Goal: Navigation & Orientation: Find specific page/section

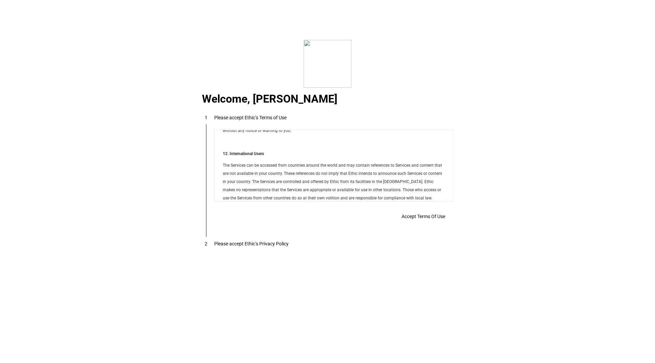
scroll to position [5522, 0]
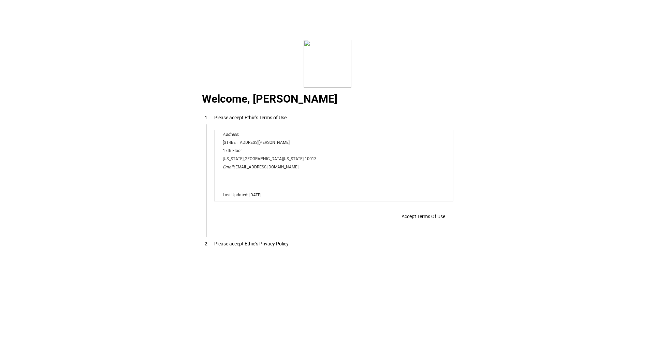
drag, startPoint x: 448, startPoint y: 145, endPoint x: 642, endPoint y: 336, distance: 271.5
click at [416, 219] on span "Accept Terms Of Use" at bounding box center [423, 216] width 44 height 5
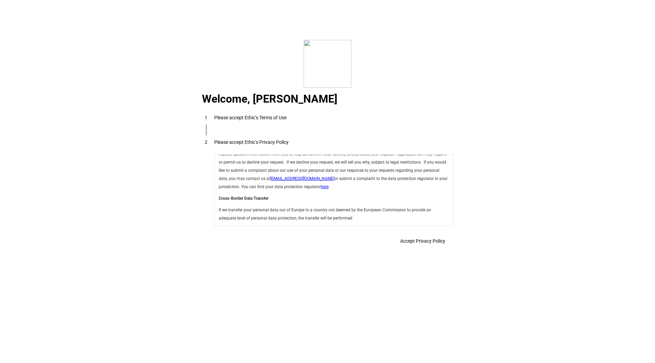
scroll to position [2427, 0]
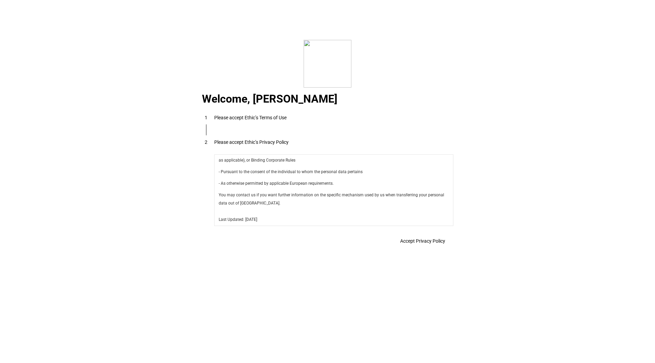
drag, startPoint x: 449, startPoint y: 164, endPoint x: 666, endPoint y: 381, distance: 306.7
click at [421, 244] on span "Accept Privacy Policy" at bounding box center [422, 240] width 45 height 5
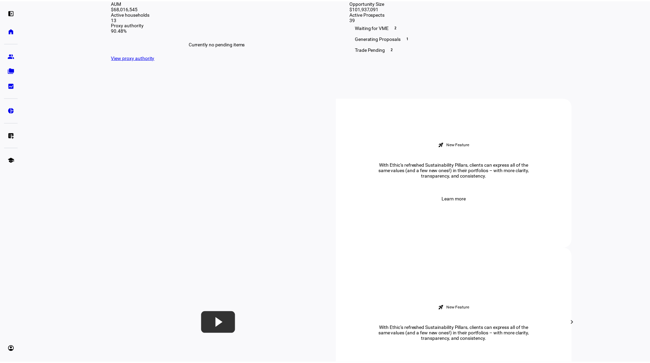
scroll to position [182, 0]
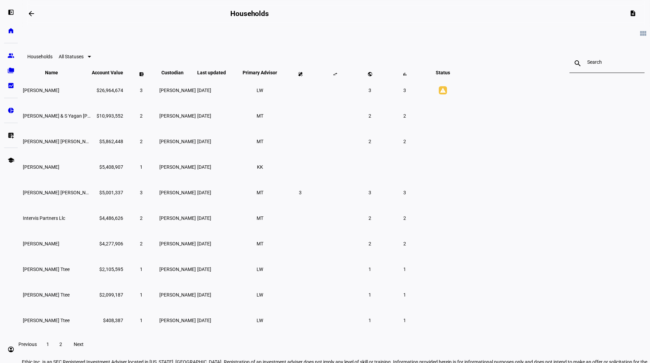
scroll to position [8, 0]
click at [97, 196] on span "[PERSON_NAME] [PERSON_NAME]" at bounding box center [60, 192] width 74 height 5
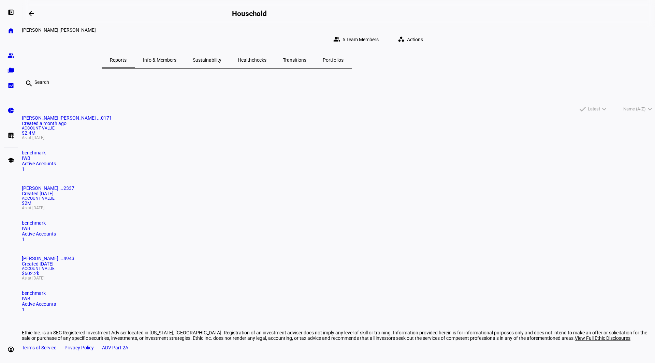
click at [176, 52] on span "Info & Members" at bounding box center [159, 60] width 33 height 16
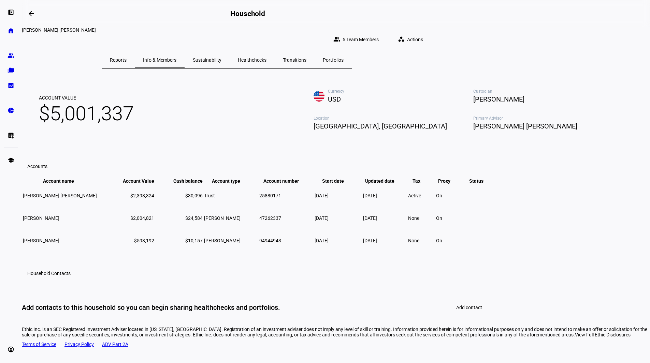
click at [221, 58] on span "Sustainability" at bounding box center [207, 60] width 29 height 5
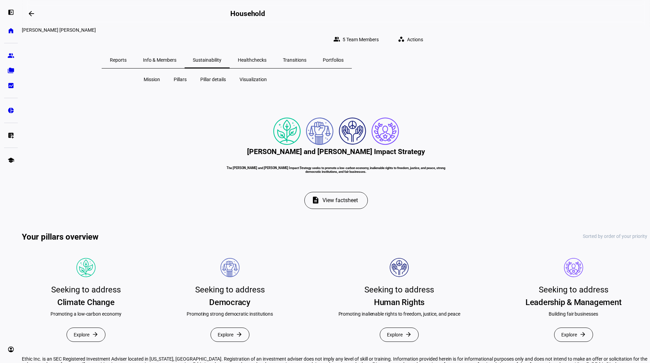
click at [266, 58] on span "Healthchecks" at bounding box center [252, 60] width 29 height 5
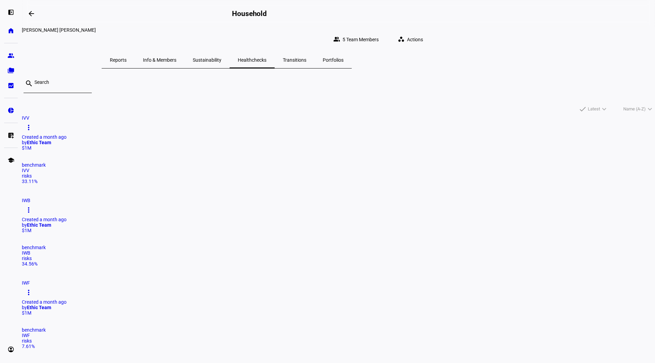
click at [306, 58] on span "Transitions" at bounding box center [295, 60] width 24 height 5
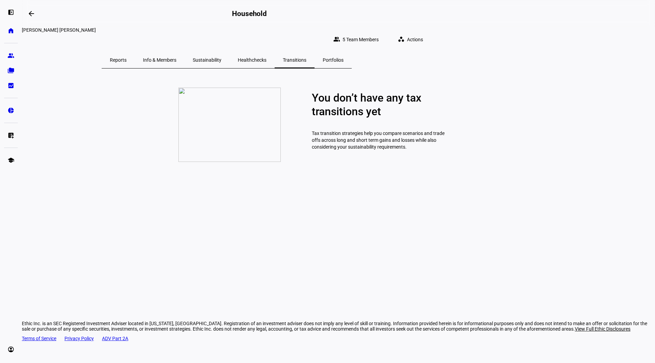
click at [343, 58] on span "Portfolios" at bounding box center [333, 60] width 21 height 5
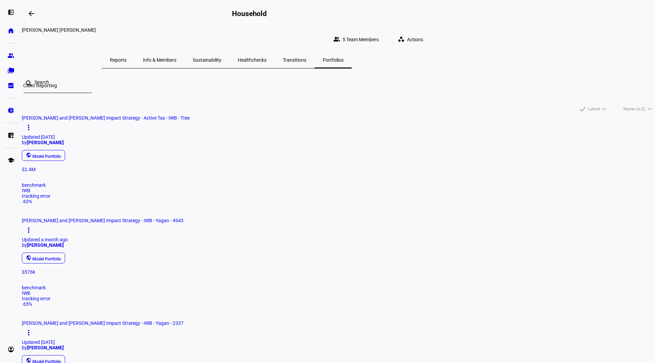
click at [9, 87] on eth-mat-symbol "bid_landscape" at bounding box center [11, 85] width 7 height 7
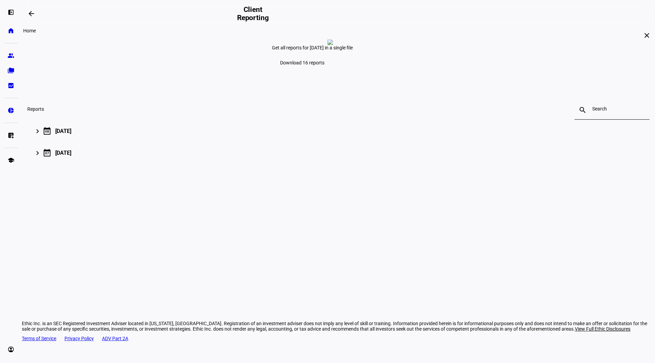
click at [6, 33] on link "home Home" at bounding box center [11, 31] width 14 height 14
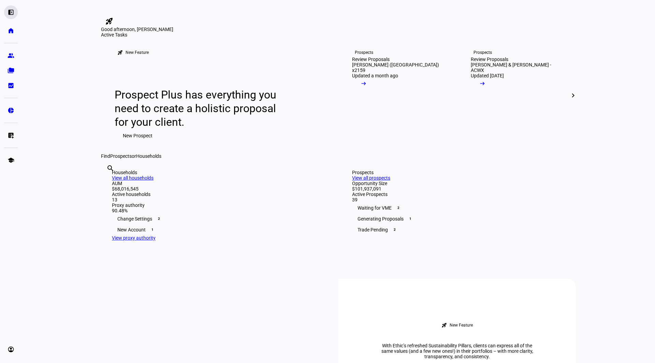
click at [10, 15] on eth-mat-symbol "left_panel_open" at bounding box center [11, 12] width 7 height 7
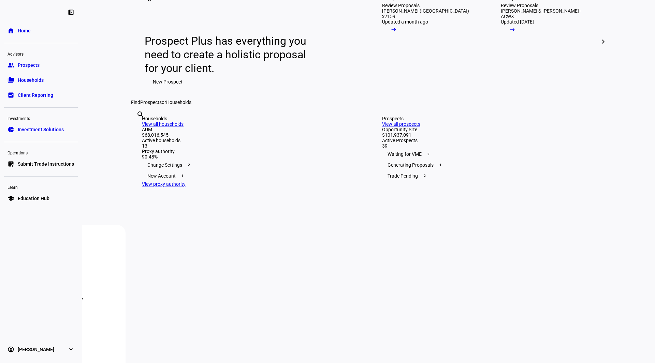
scroll to position [47, 0]
